Goal: Task Accomplishment & Management: Complete application form

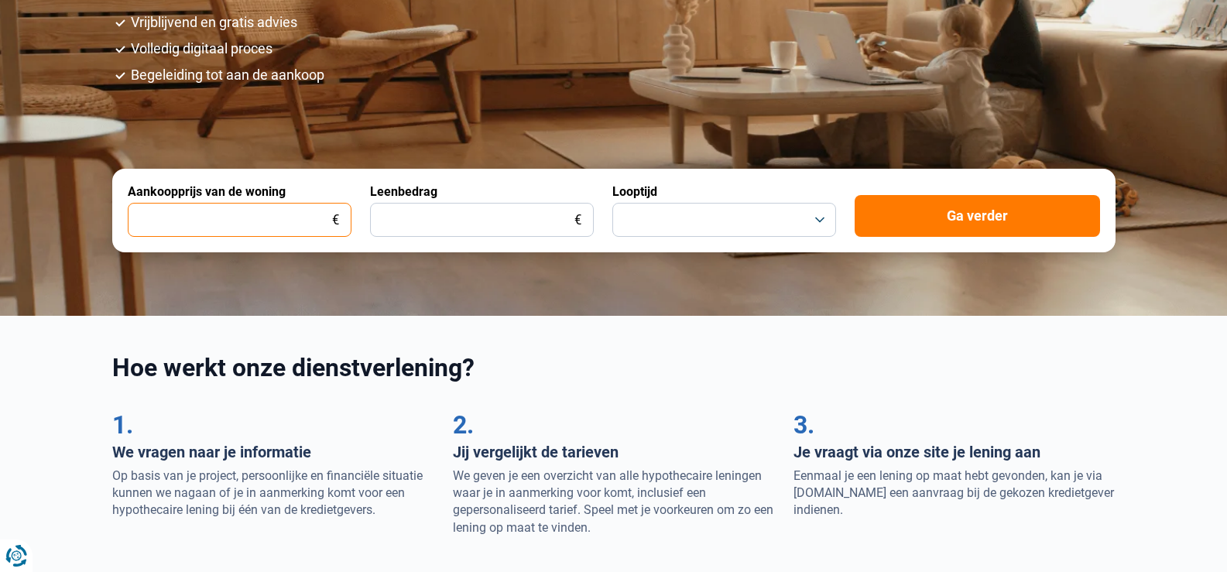
click at [280, 208] on input "Aankoopprijs van de woning" at bounding box center [240, 220] width 224 height 34
type input "285.000"
click at [460, 230] on input "Leenbedrag" at bounding box center [482, 220] width 224 height 34
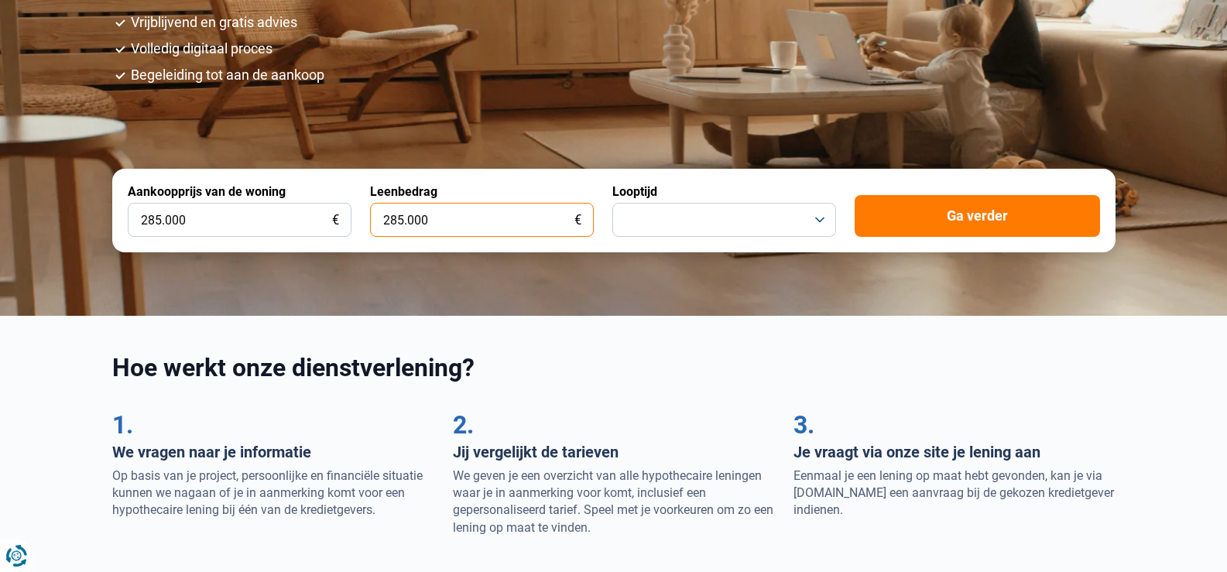
type input "285.000"
click at [747, 213] on button "button" at bounding box center [725, 220] width 224 height 34
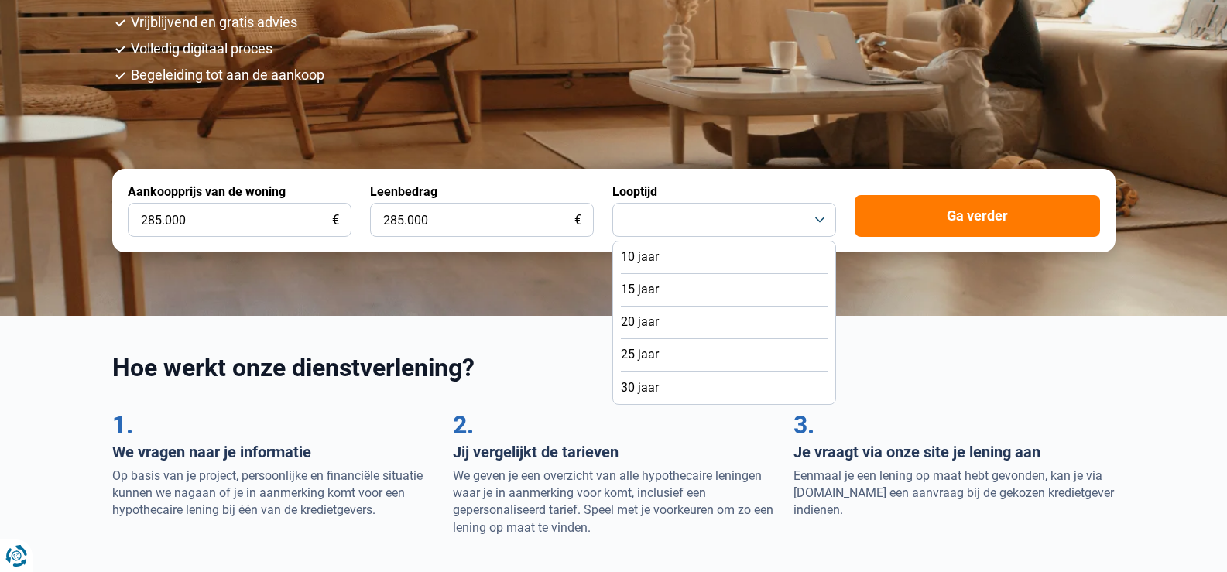
drag, startPoint x: 660, startPoint y: 355, endPoint x: 715, endPoint y: 338, distance: 57.8
click at [660, 356] on li "25 jaar" at bounding box center [724, 355] width 207 height 33
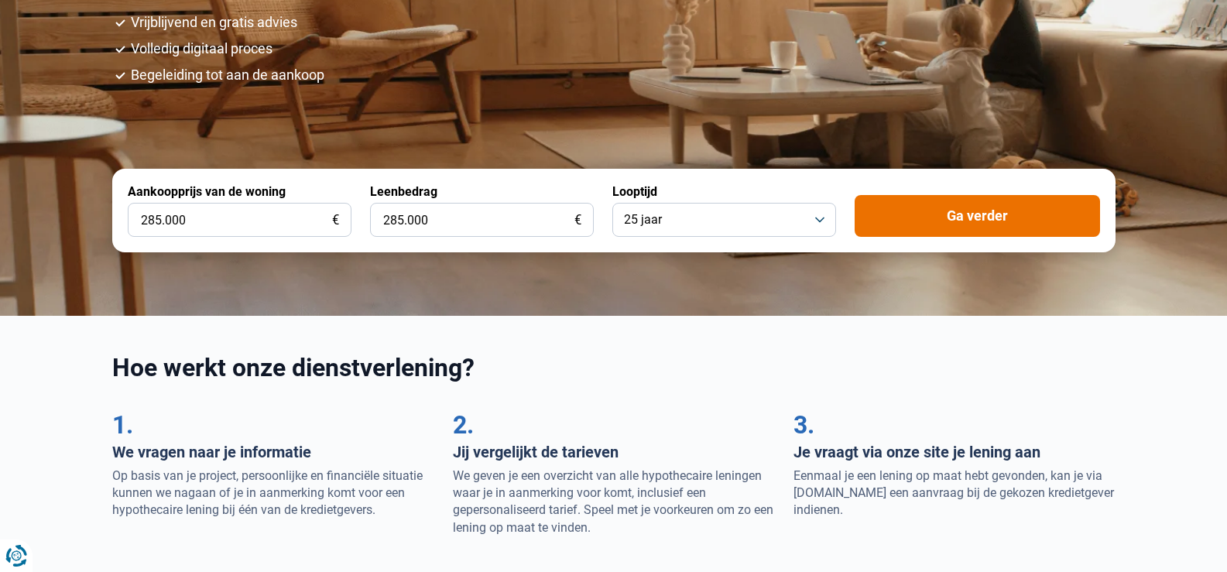
click at [985, 211] on button "Ga verder" at bounding box center [977, 216] width 245 height 42
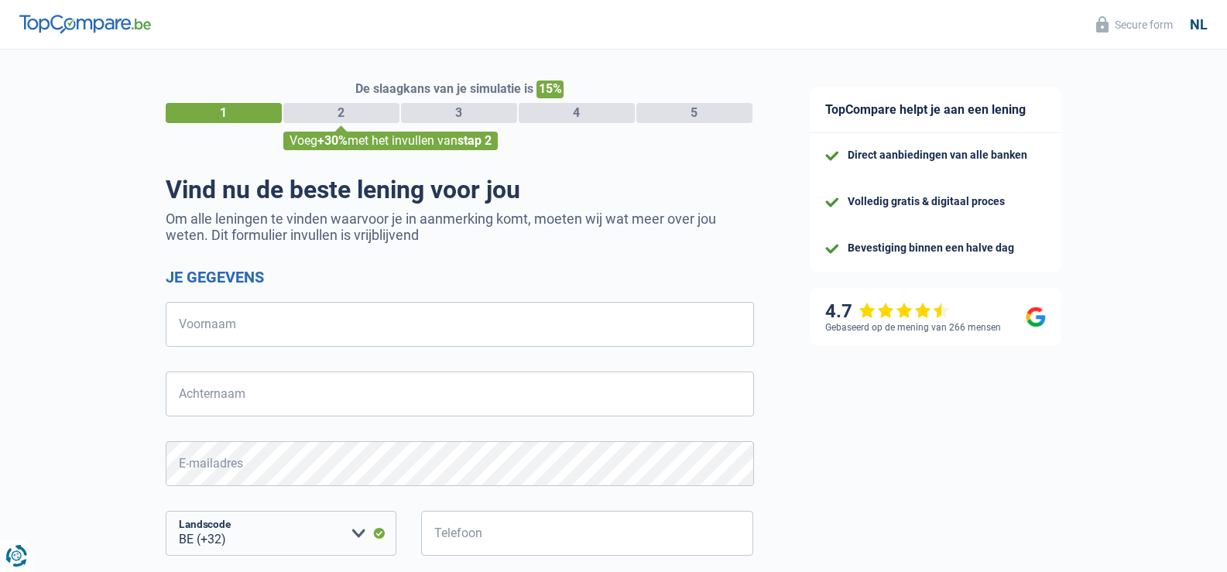
select select "32"
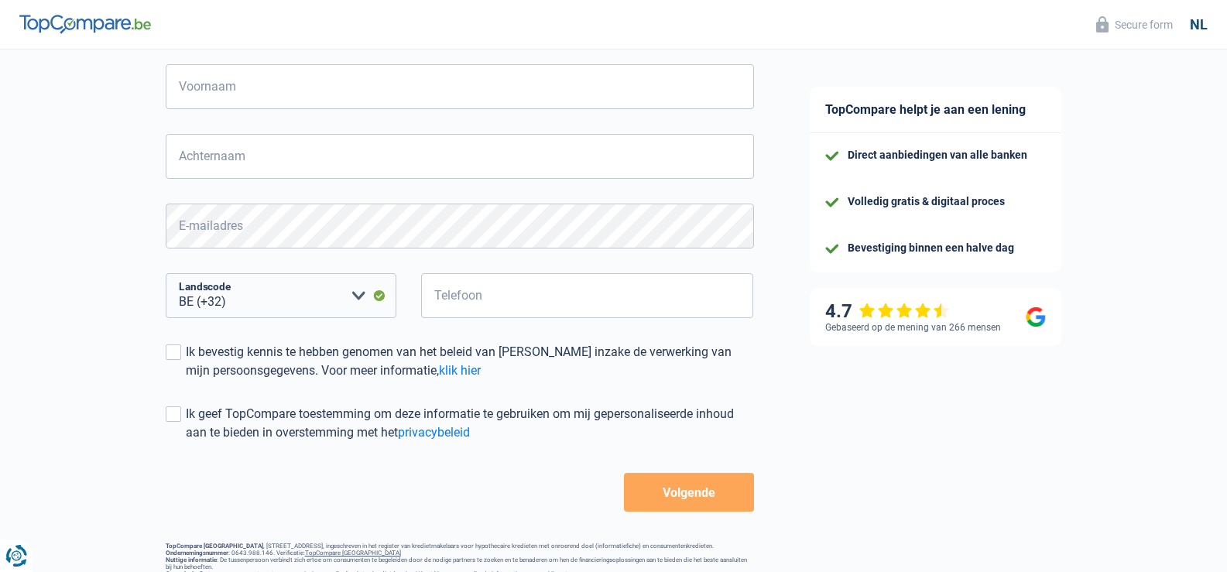
scroll to position [88, 0]
